Goal: Information Seeking & Learning: Learn about a topic

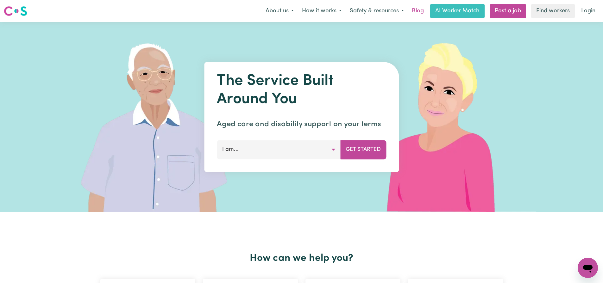
click at [421, 10] on link "Blog" at bounding box center [418, 11] width 20 height 14
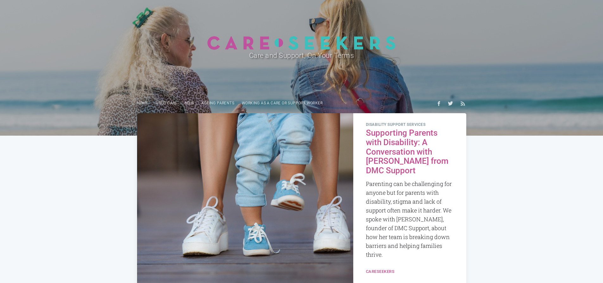
scroll to position [45, 0]
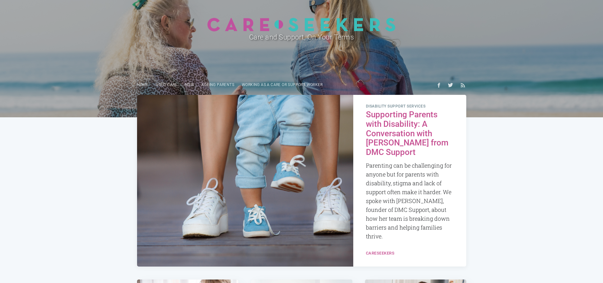
click at [376, 134] on h2 "Supporting Parents with Disability: A Conversation with [PERSON_NAME] from DMC …" at bounding box center [410, 133] width 88 height 47
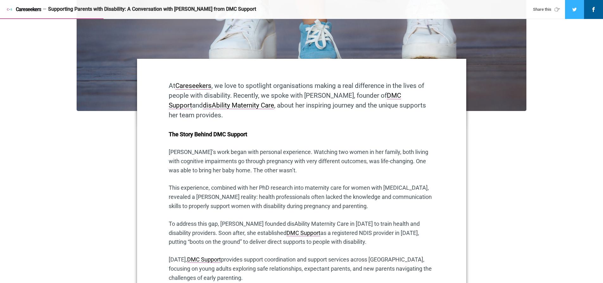
scroll to position [280, 0]
